Goal: Find specific page/section: Find specific page/section

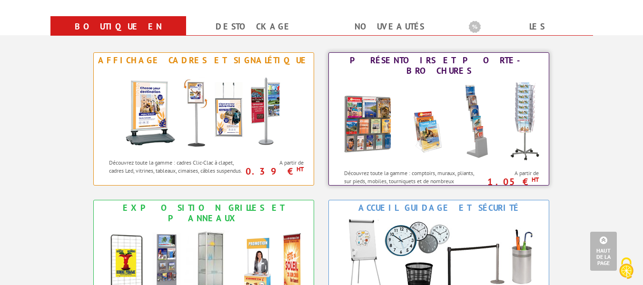
scroll to position [381, 0]
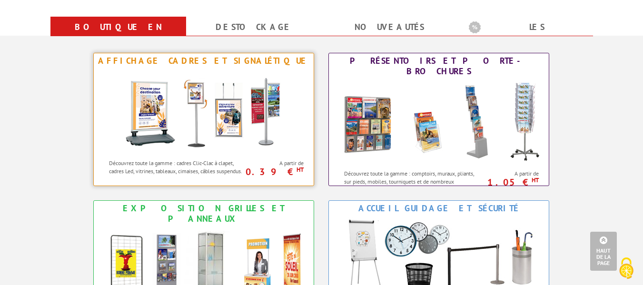
click at [244, 104] on img at bounding box center [204, 112] width 176 height 86
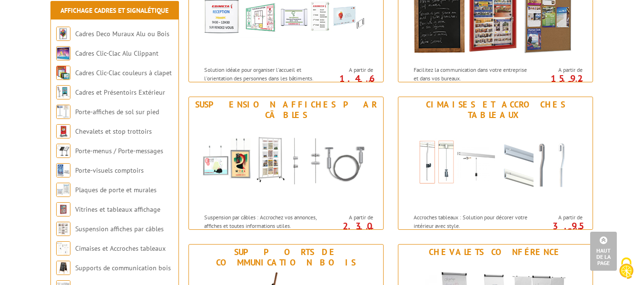
scroll to position [797, 0]
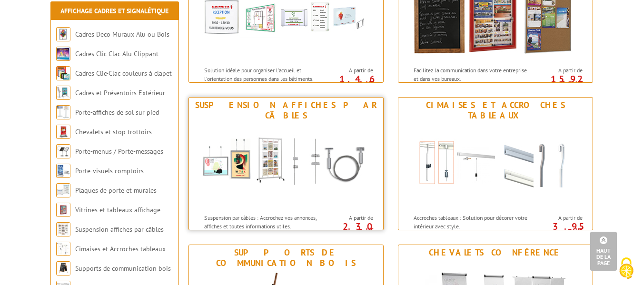
click at [269, 161] on img at bounding box center [286, 166] width 176 height 86
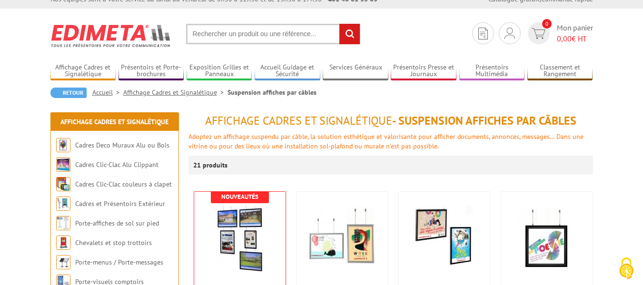
scroll to position [10, 0]
click at [248, 30] on input "text" at bounding box center [273, 34] width 174 height 20
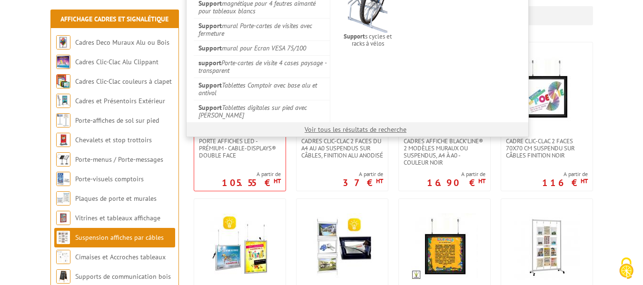
scroll to position [0, 0]
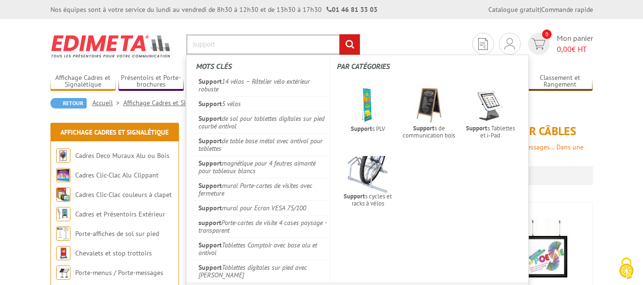
type input "support"
click at [422, 46] on section "Je me connecte Nouveau client ? Inscrivez-vous 0 Mon panier 0,00 € HT support r…" at bounding box center [321, 41] width 542 height 45
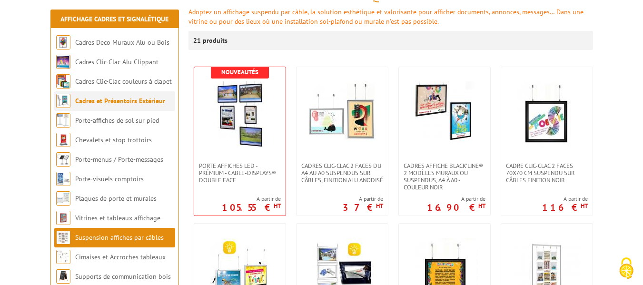
scroll to position [136, 0]
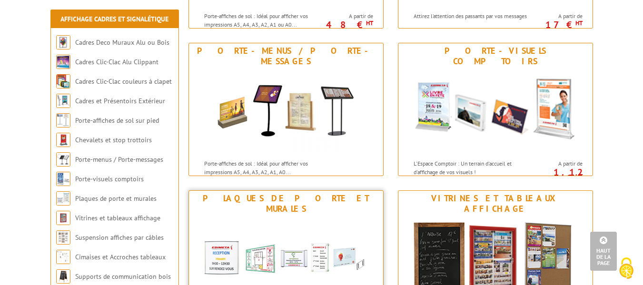
scroll to position [557, 0]
